Goal: Navigation & Orientation: Find specific page/section

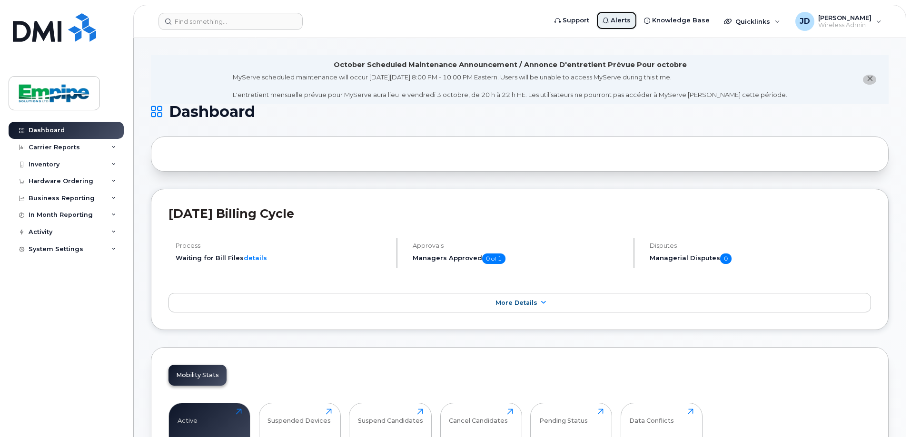
click at [609, 22] on icon at bounding box center [605, 21] width 6 height 6
click at [838, 26] on span "Wireless Admin" at bounding box center [844, 25] width 53 height 8
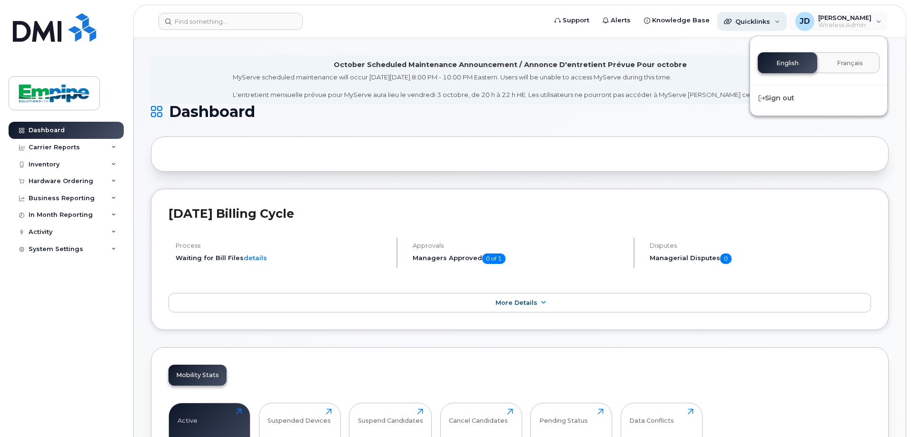
click at [760, 24] on span "Quicklinks" at bounding box center [752, 22] width 35 height 8
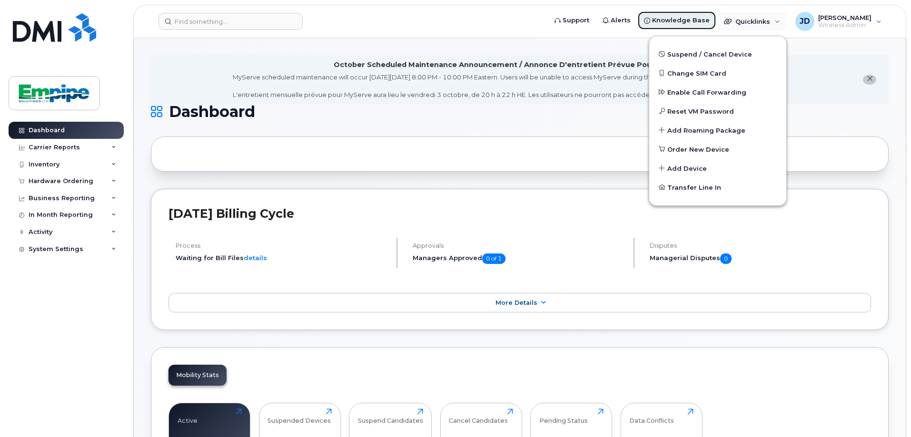
click at [672, 16] on span "Knowledge Base" at bounding box center [681, 21] width 58 height 10
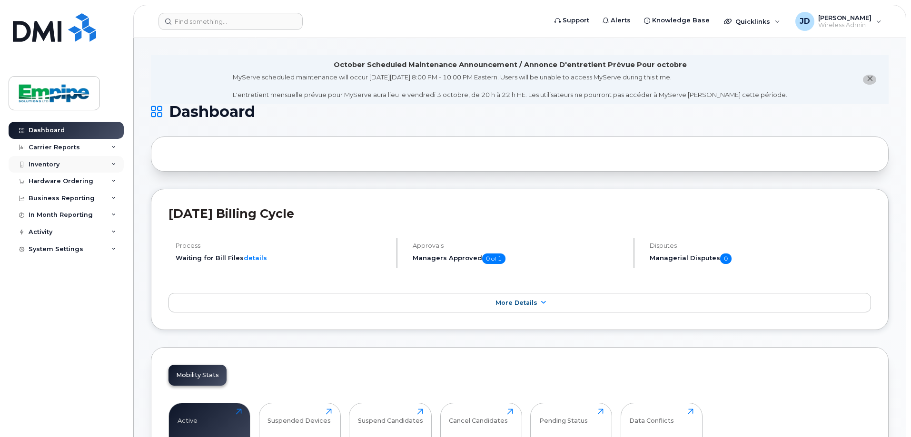
click at [81, 162] on div "Inventory" at bounding box center [66, 164] width 115 height 17
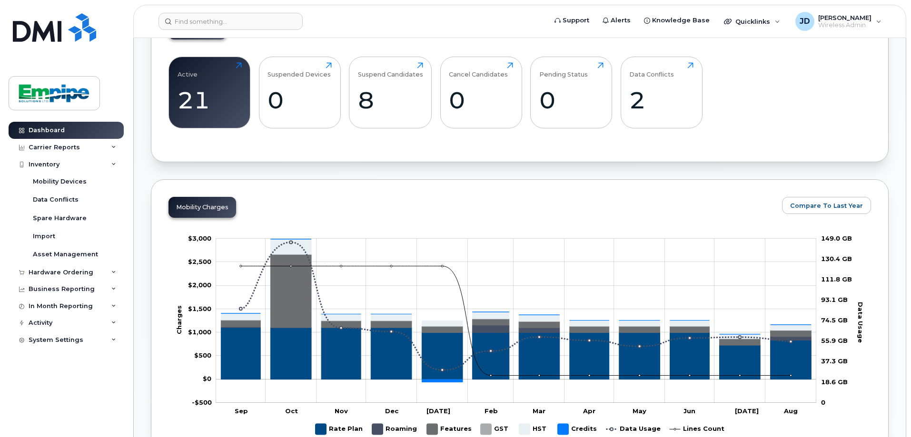
scroll to position [476, 0]
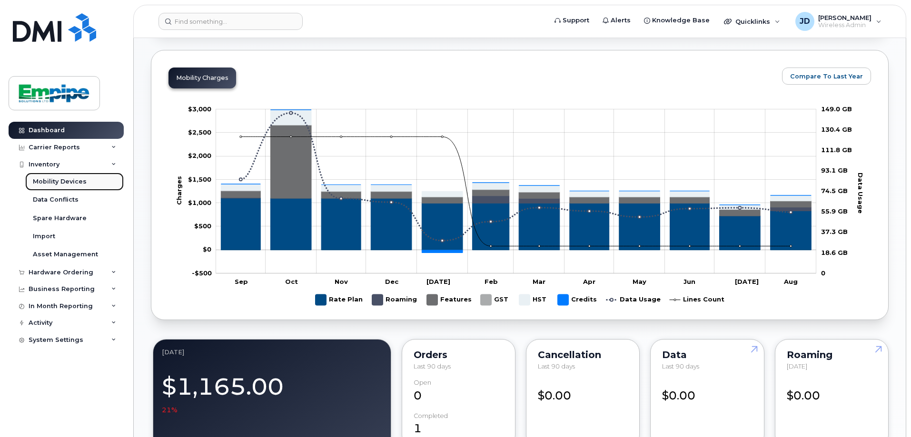
click at [59, 181] on div "Mobility Devices" at bounding box center [60, 182] width 54 height 9
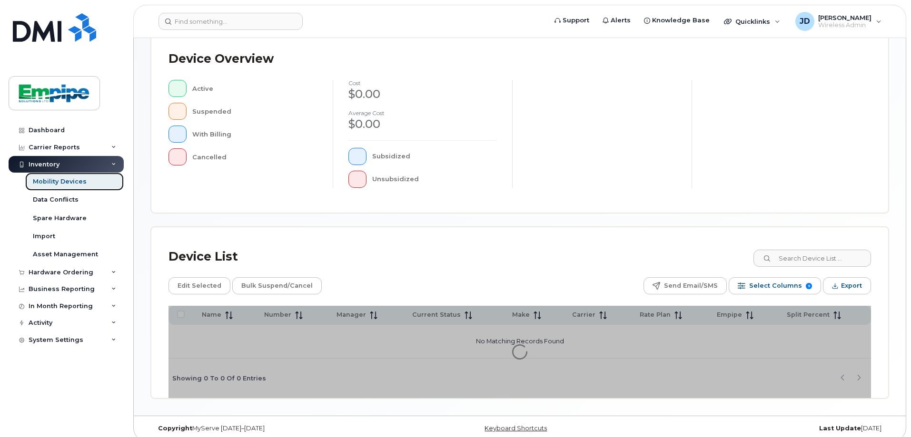
scroll to position [217, 0]
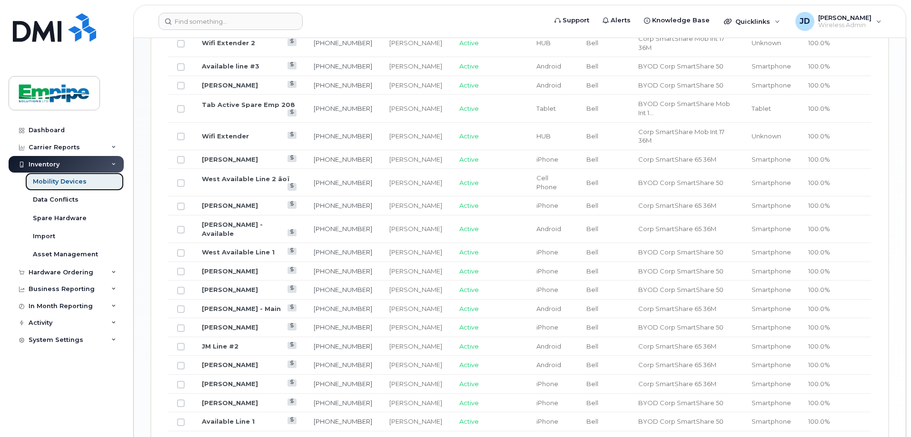
scroll to position [628, 0]
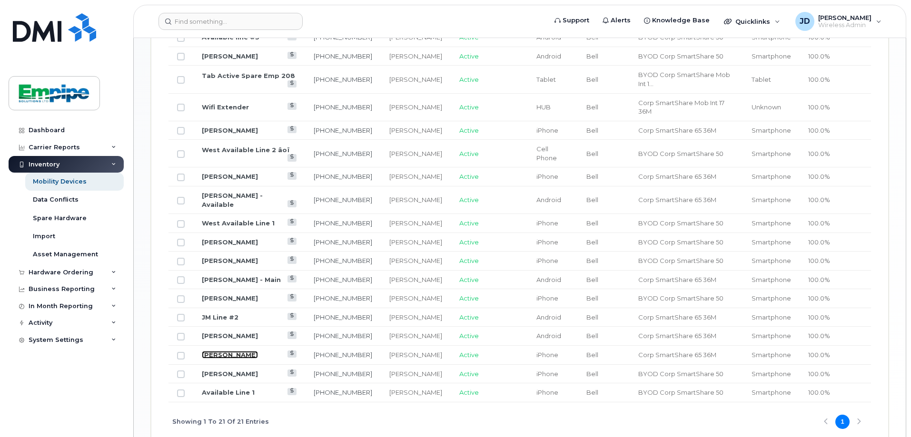
click at [235, 351] on link "[PERSON_NAME]" at bounding box center [230, 355] width 56 height 8
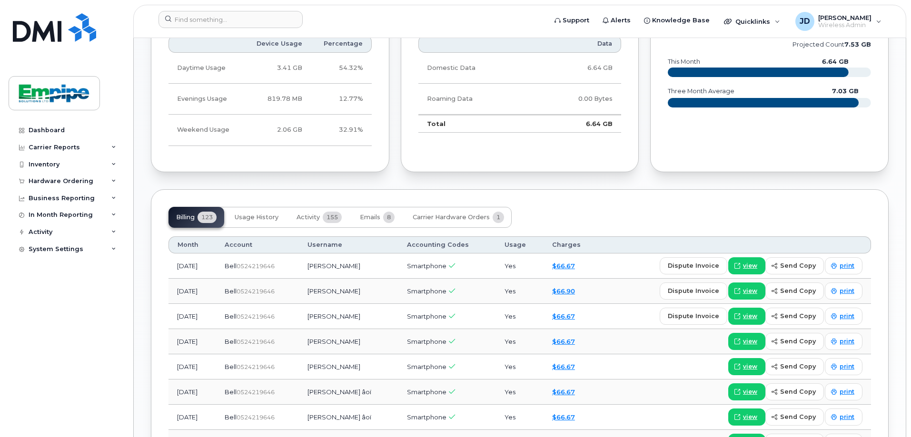
scroll to position [857, 0]
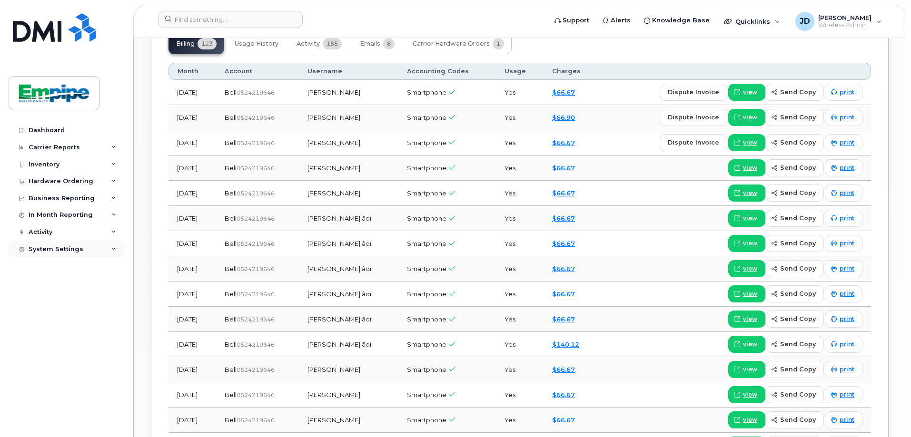
click at [110, 246] on div "System Settings" at bounding box center [66, 249] width 115 height 17
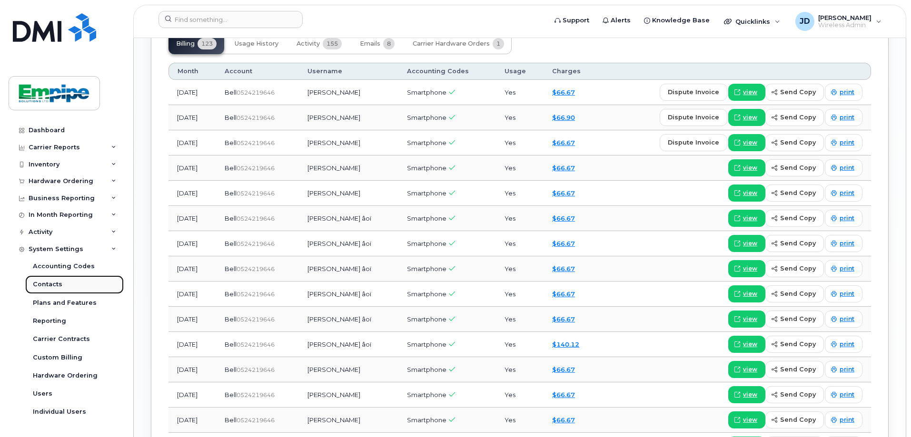
click at [95, 278] on link "Contacts" at bounding box center [74, 285] width 99 height 18
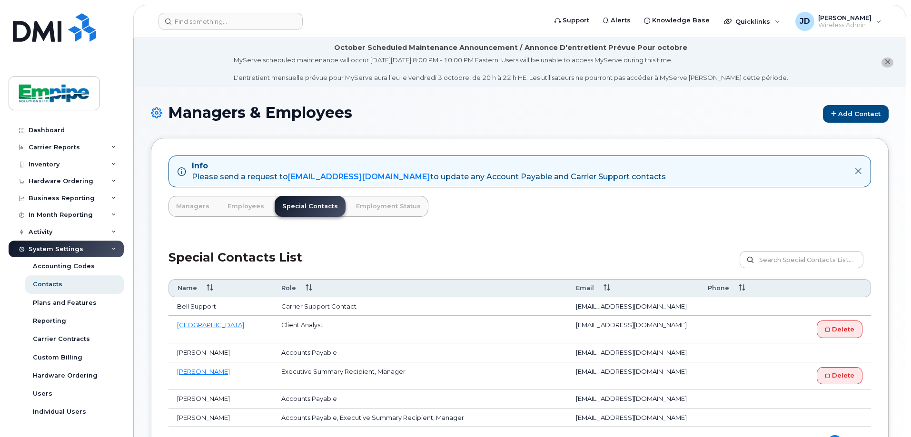
scroll to position [48, 0]
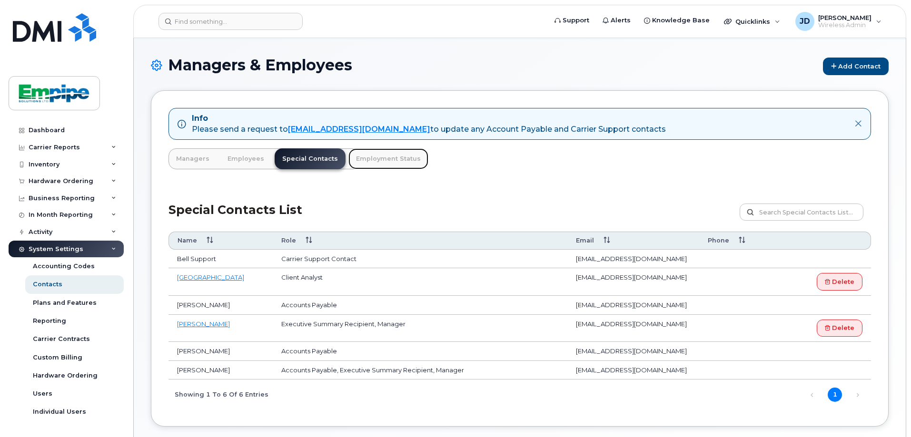
click at [358, 161] on link "Employment Status" at bounding box center [388, 158] width 80 height 21
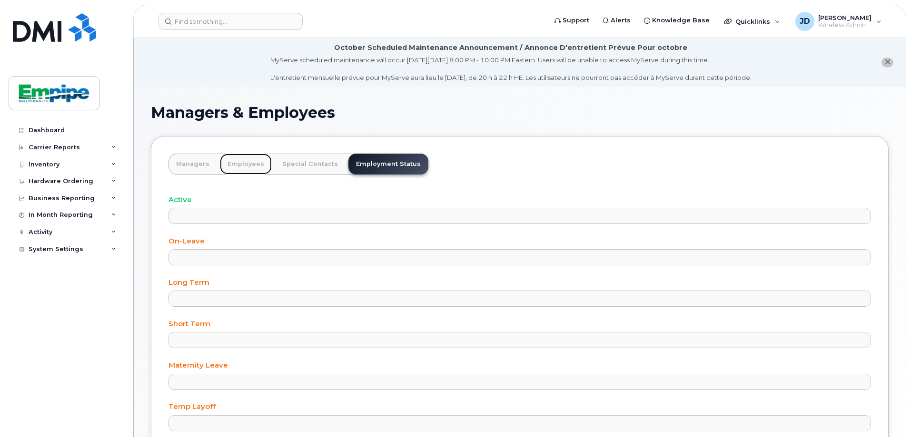
click at [252, 164] on link "Employees" at bounding box center [246, 164] width 52 height 21
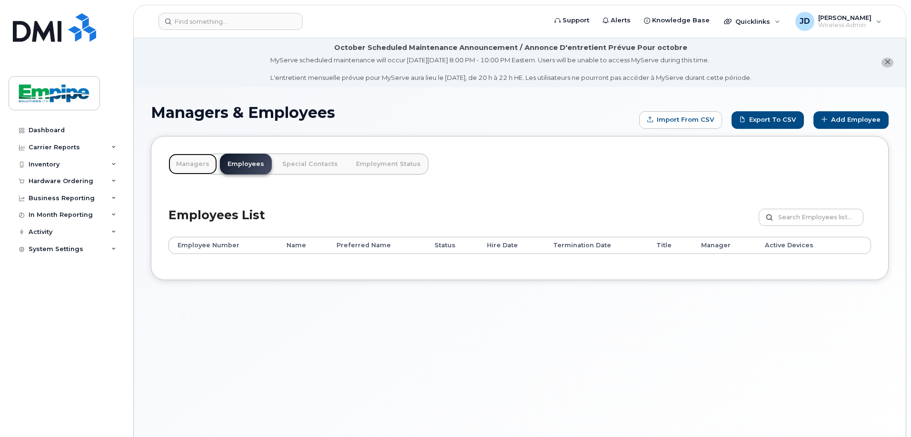
drag, startPoint x: 194, startPoint y: 166, endPoint x: 202, endPoint y: 167, distance: 8.1
click at [195, 166] on link "Managers" at bounding box center [192, 164] width 49 height 21
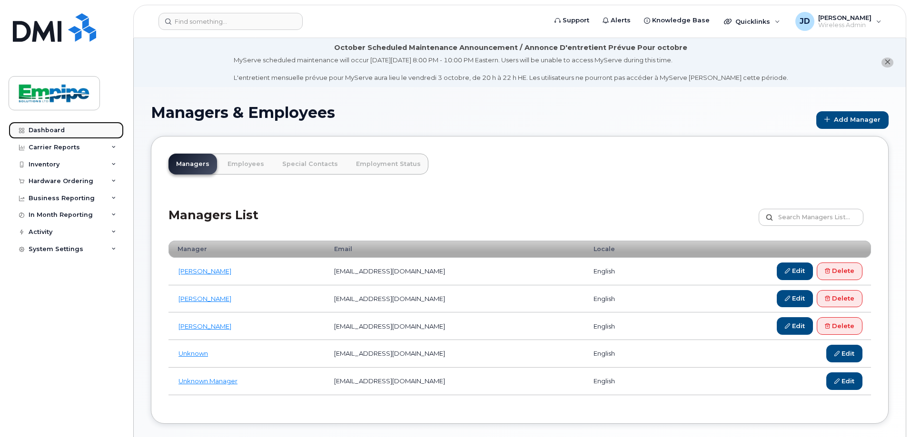
click at [92, 136] on link "Dashboard" at bounding box center [66, 130] width 115 height 17
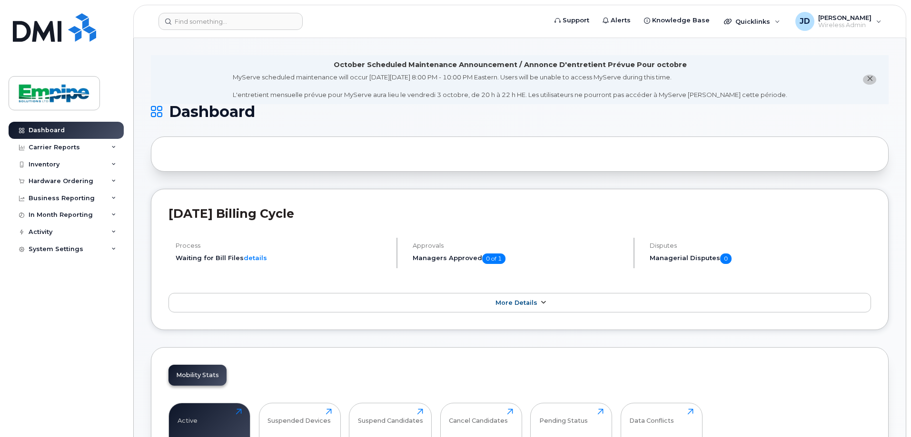
click at [511, 299] on span "More Details" at bounding box center [516, 302] width 42 height 7
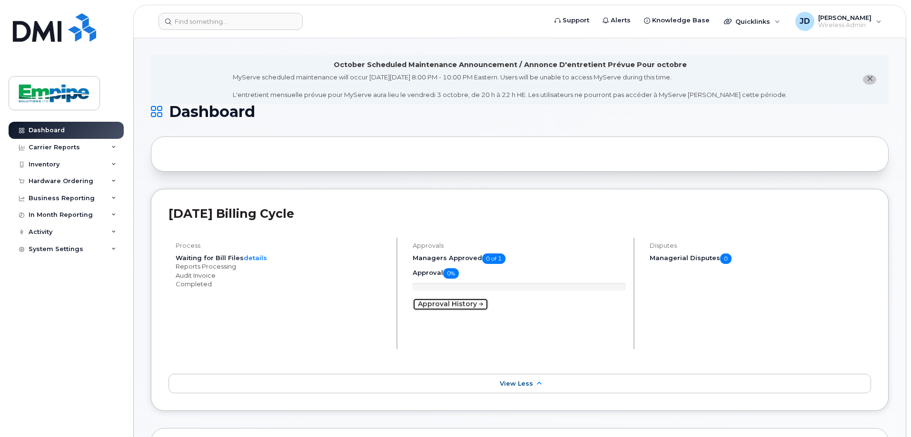
click at [461, 303] on link "Approval History" at bounding box center [451, 304] width 76 height 12
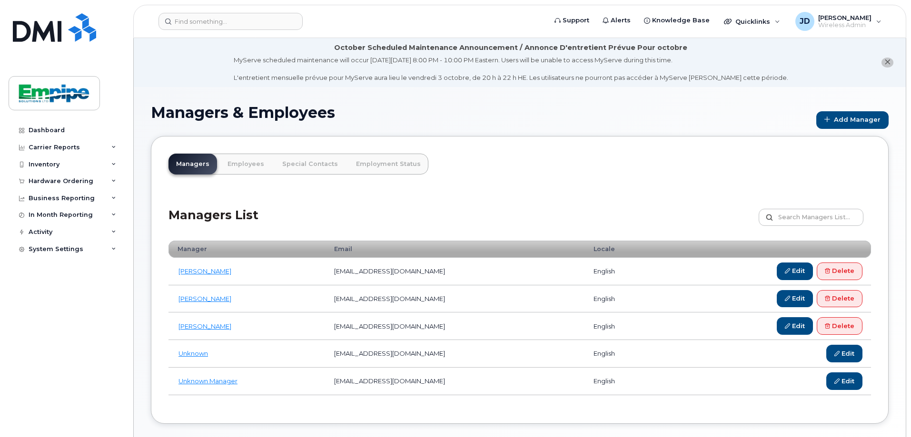
scroll to position [48, 0]
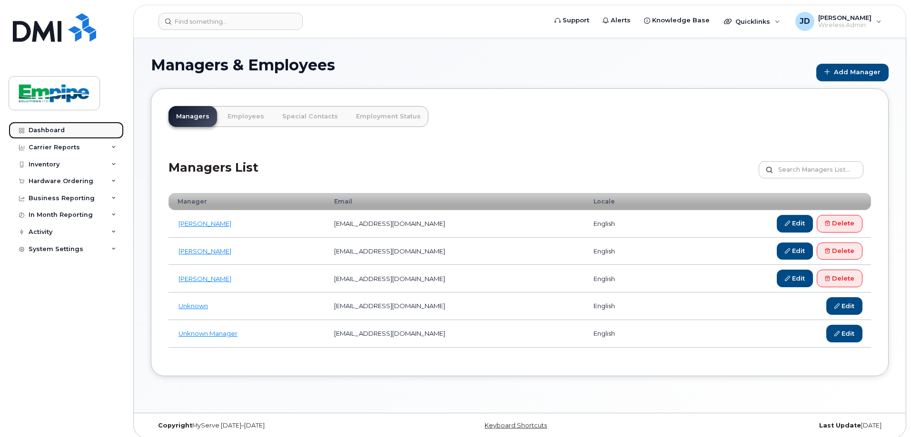
click at [62, 132] on div "Dashboard" at bounding box center [47, 131] width 36 height 8
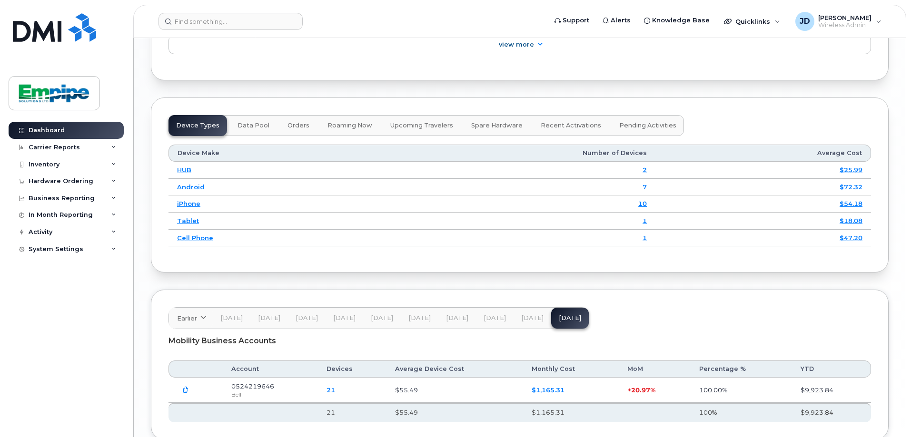
scroll to position [1238, 0]
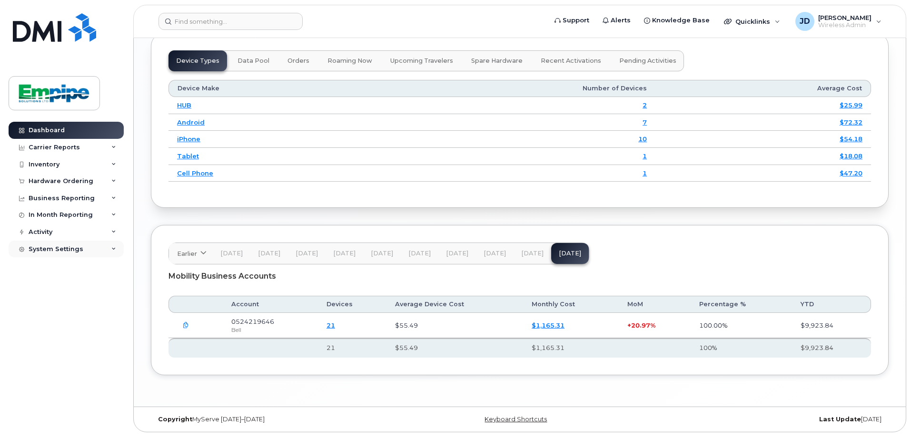
click at [84, 250] on div "System Settings" at bounding box center [66, 249] width 115 height 17
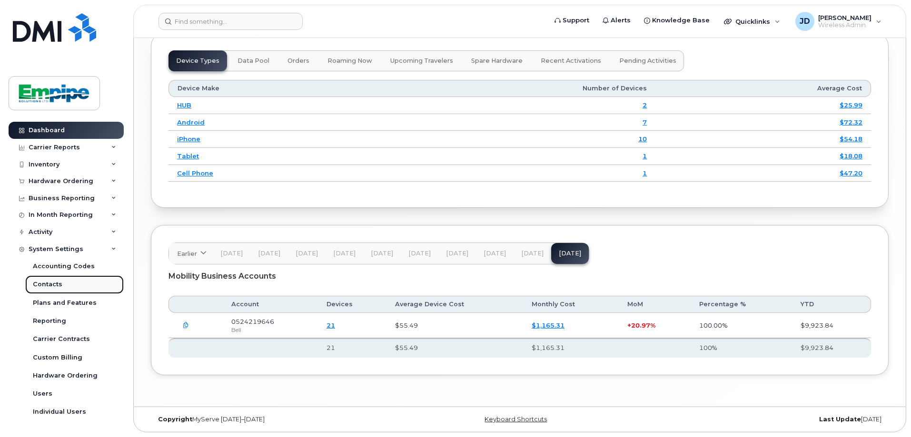
click at [79, 282] on link "Contacts" at bounding box center [74, 285] width 99 height 18
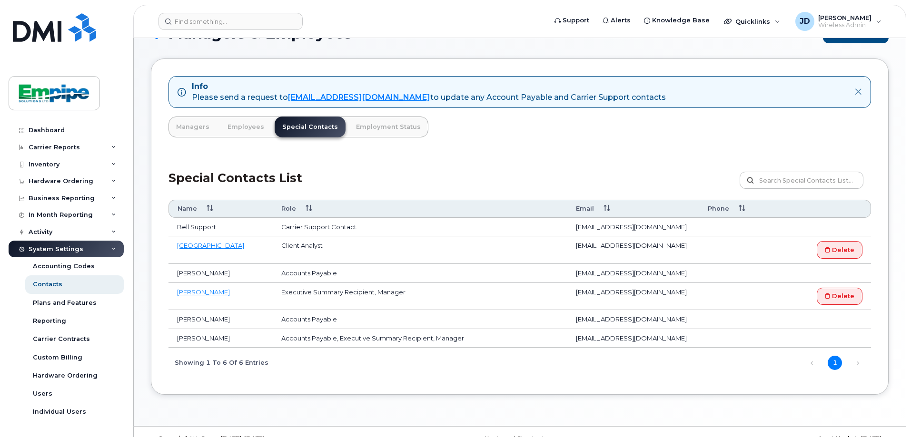
scroll to position [95, 0]
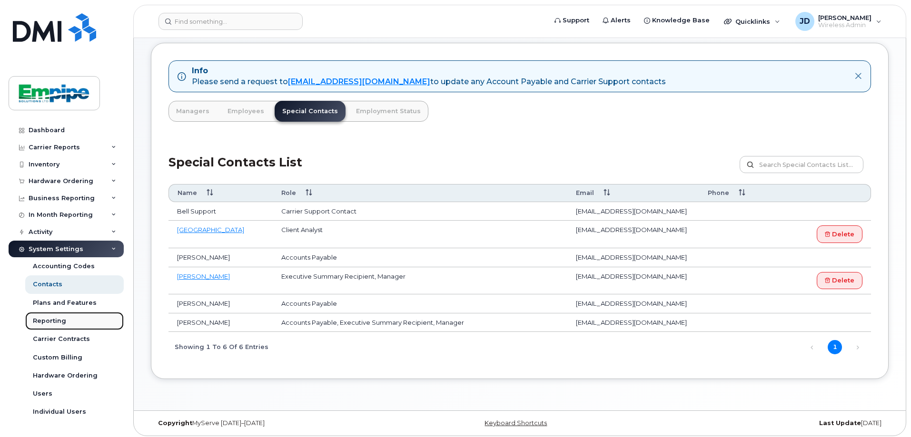
click at [85, 325] on link "Reporting" at bounding box center [74, 321] width 99 height 18
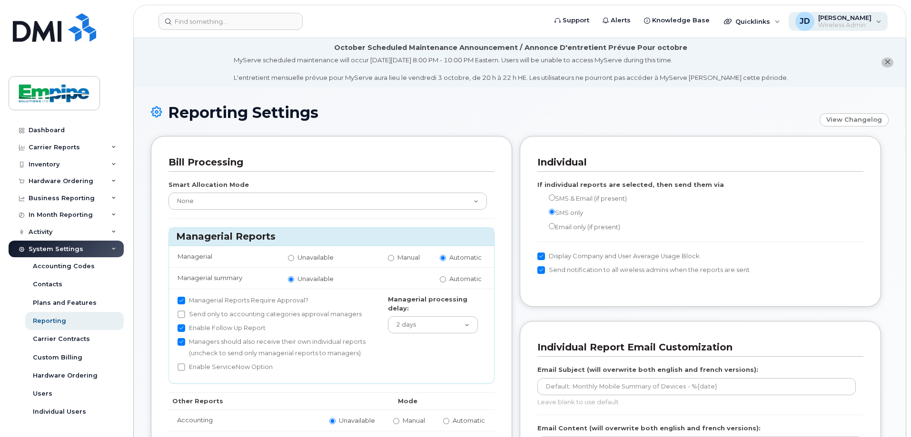
click at [836, 26] on span "Wireless Admin" at bounding box center [844, 25] width 53 height 8
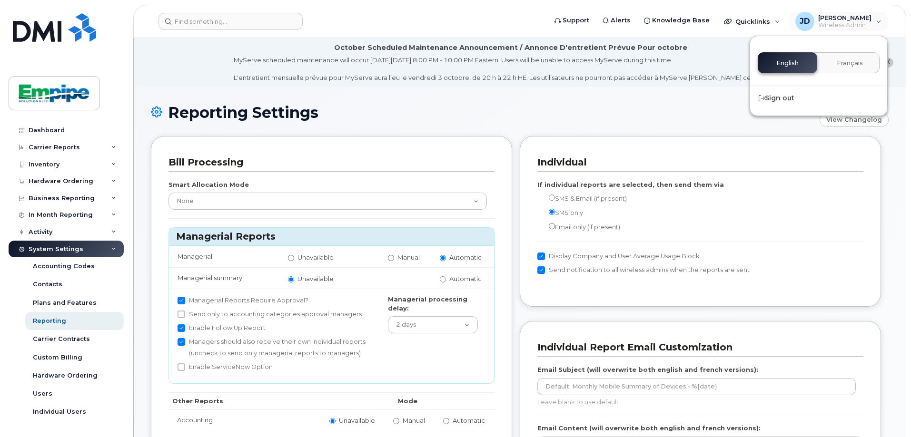
click at [650, 124] on div "Reporting Settings View Changelog" at bounding box center [520, 120] width 738 height 32
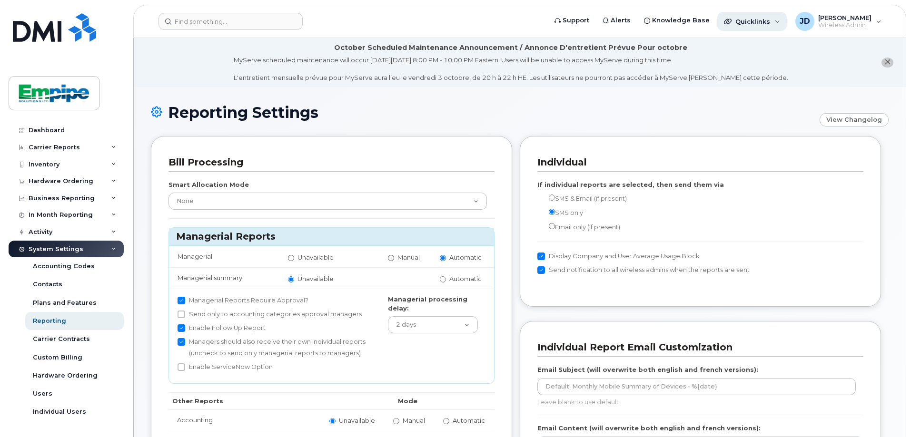
click at [770, 24] on span "Quicklinks" at bounding box center [752, 22] width 35 height 8
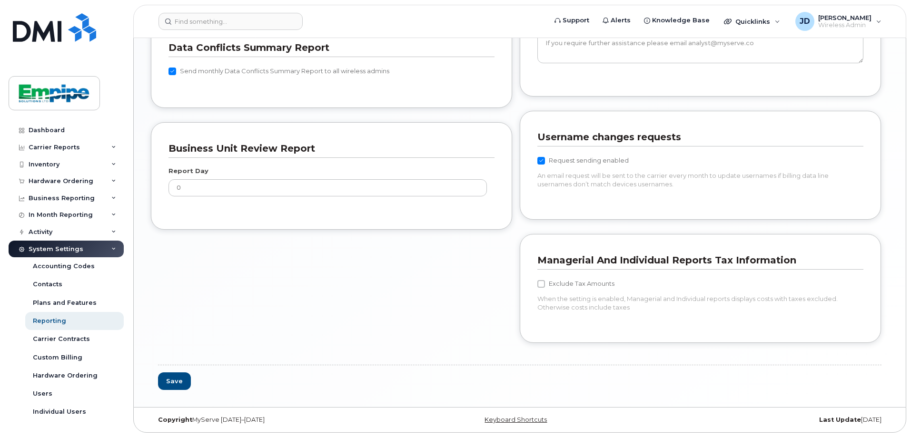
scroll to position [856, 0]
click at [63, 397] on link "Users" at bounding box center [74, 394] width 99 height 18
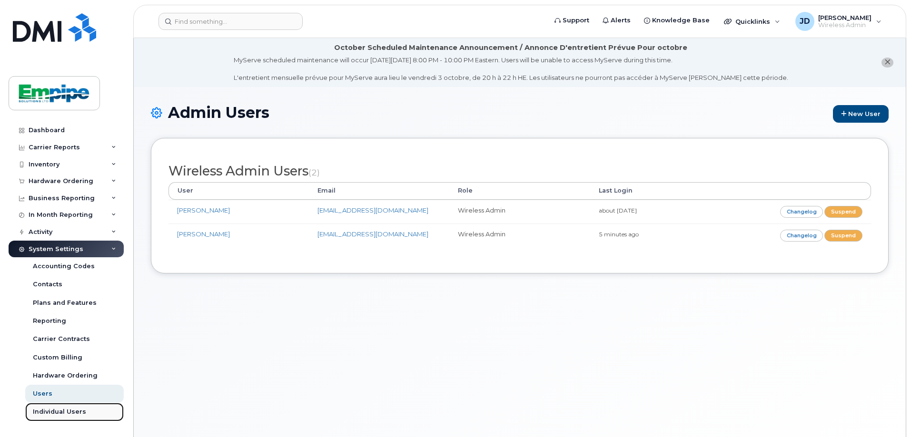
click at [70, 409] on div "Individual Users" at bounding box center [59, 412] width 53 height 9
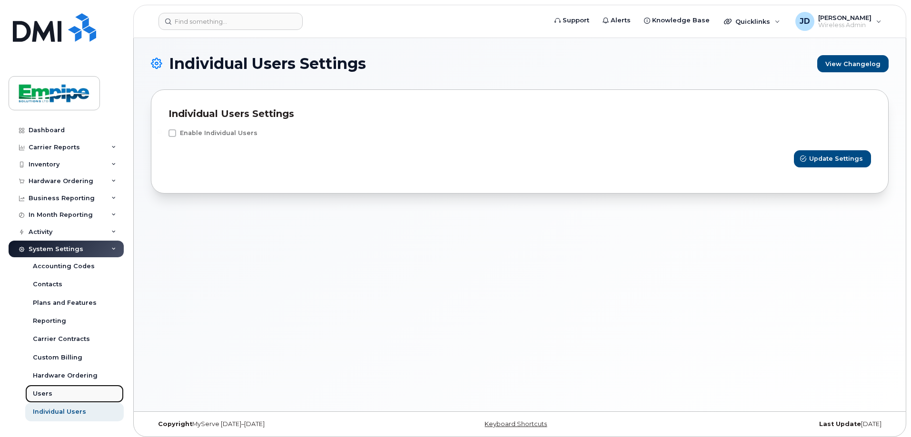
click at [69, 396] on link "Users" at bounding box center [74, 394] width 99 height 18
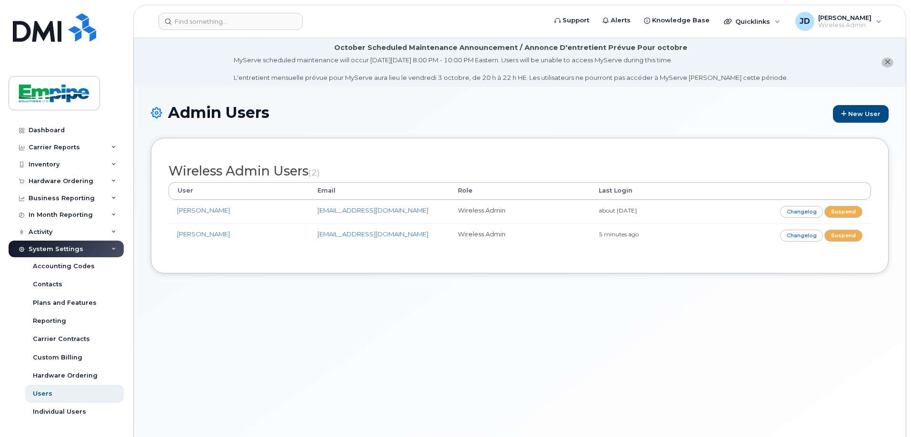
click at [764, 291] on div "Admin Users New User Wireless Admin Users (2) User Email Role Last Login [PERSO…" at bounding box center [520, 274] width 772 height 374
